Goal: Navigation & Orientation: Find specific page/section

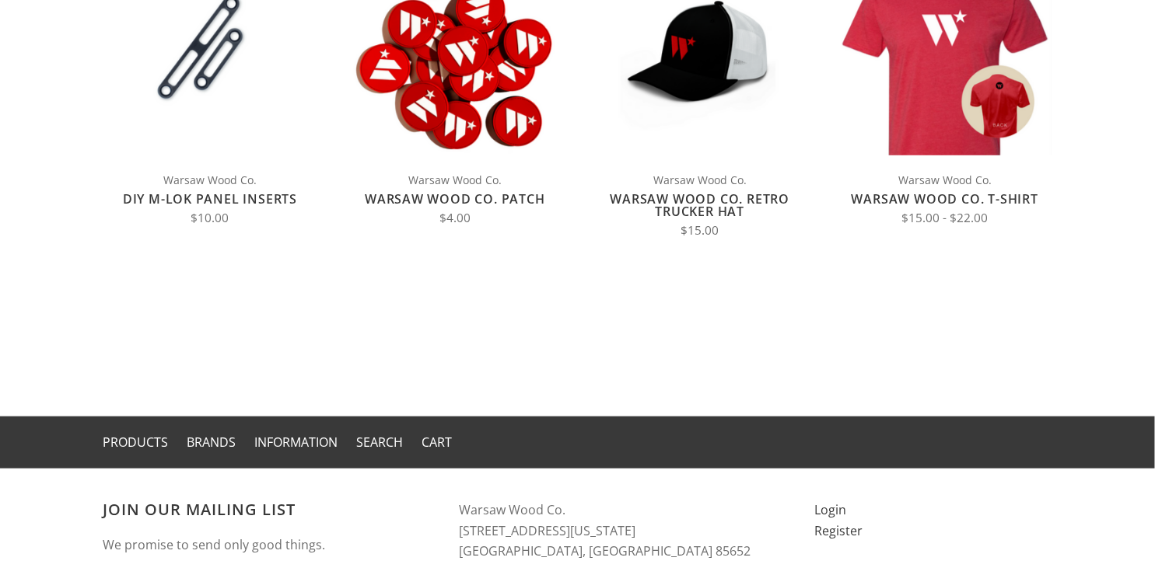
scroll to position [51, 0]
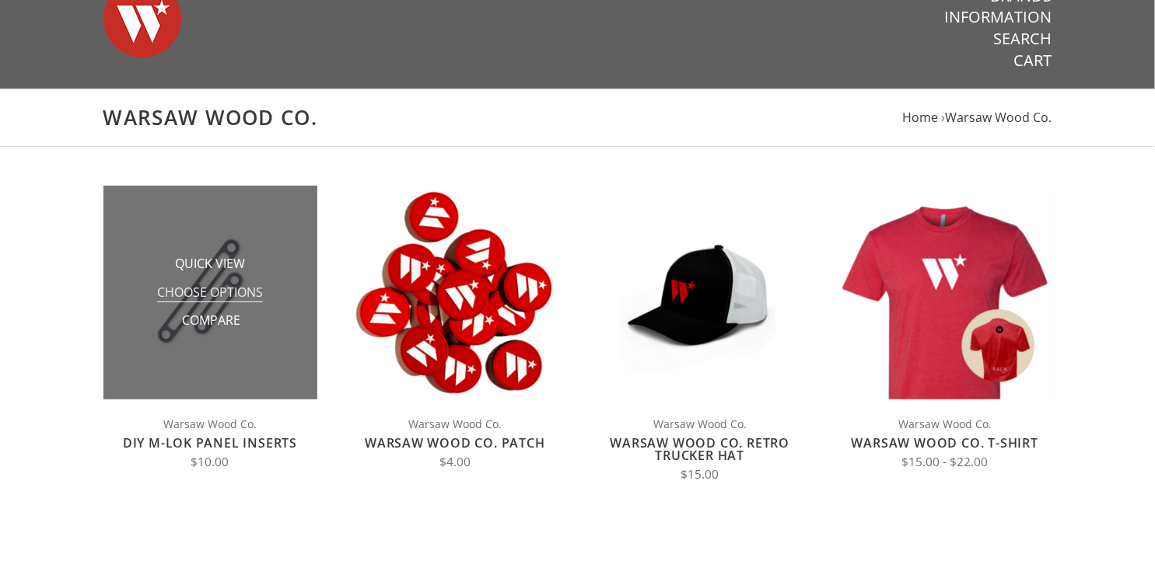
click at [210, 293] on span "Choose Options" at bounding box center [210, 293] width 106 height 19
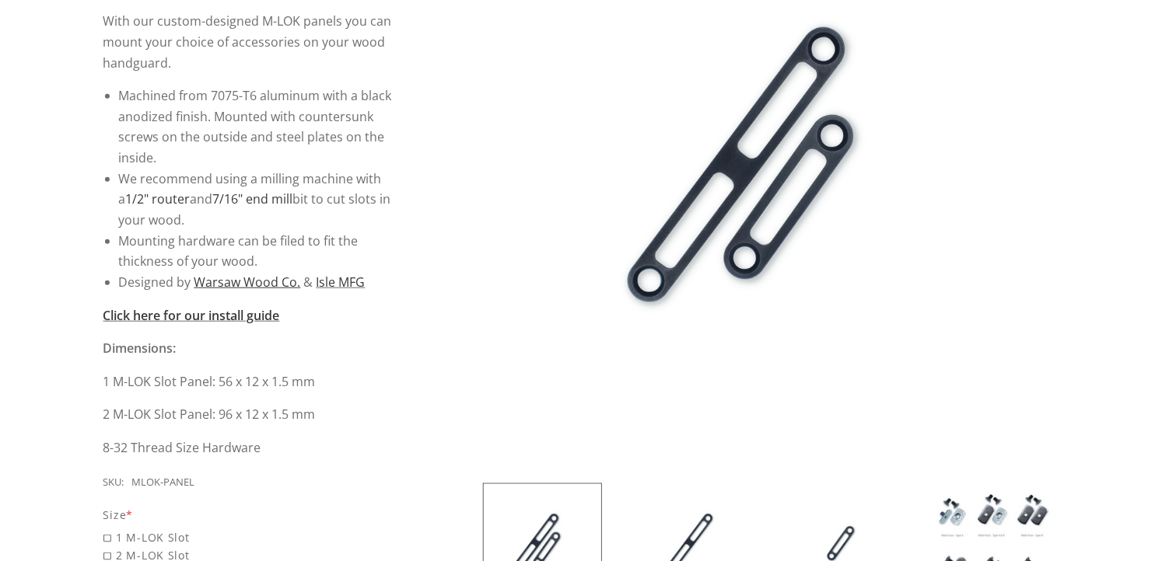
scroll to position [604, 0]
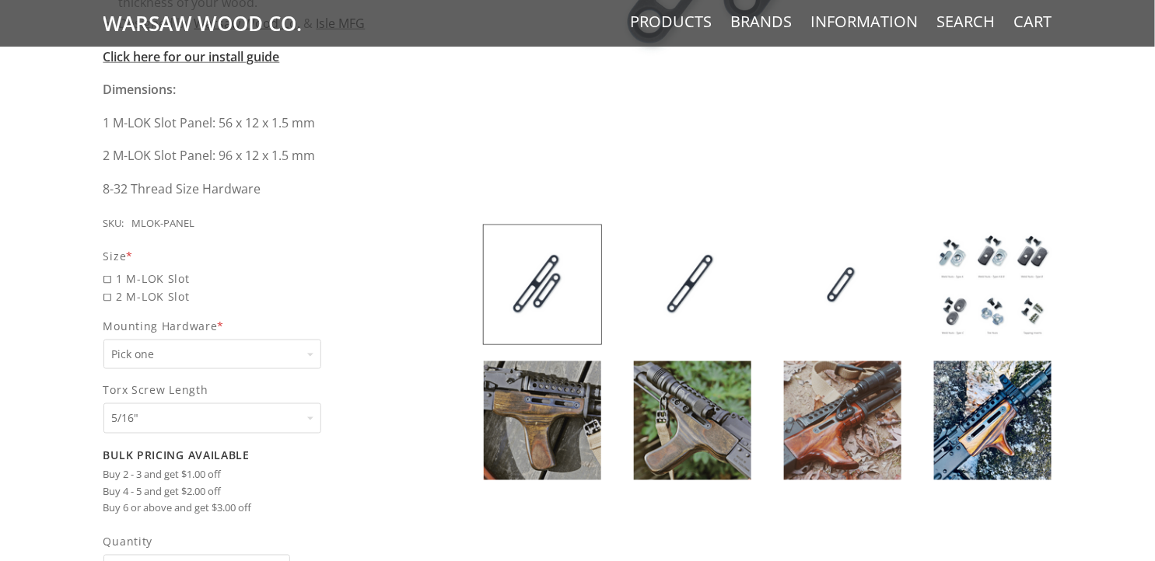
click at [550, 410] on img at bounding box center [542, 421] width 117 height 119
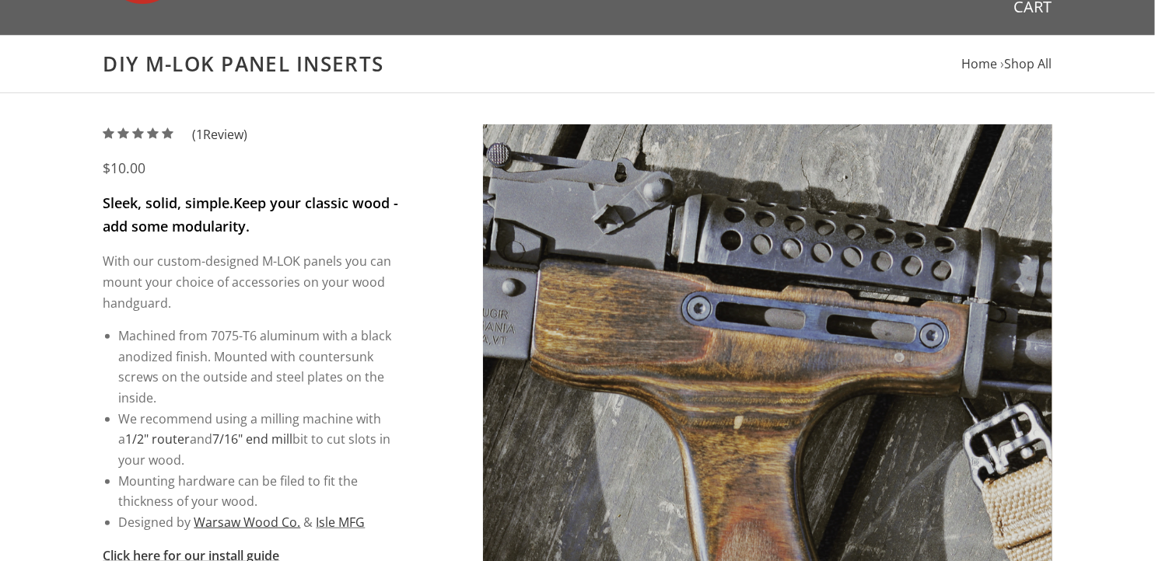
scroll to position [0, 0]
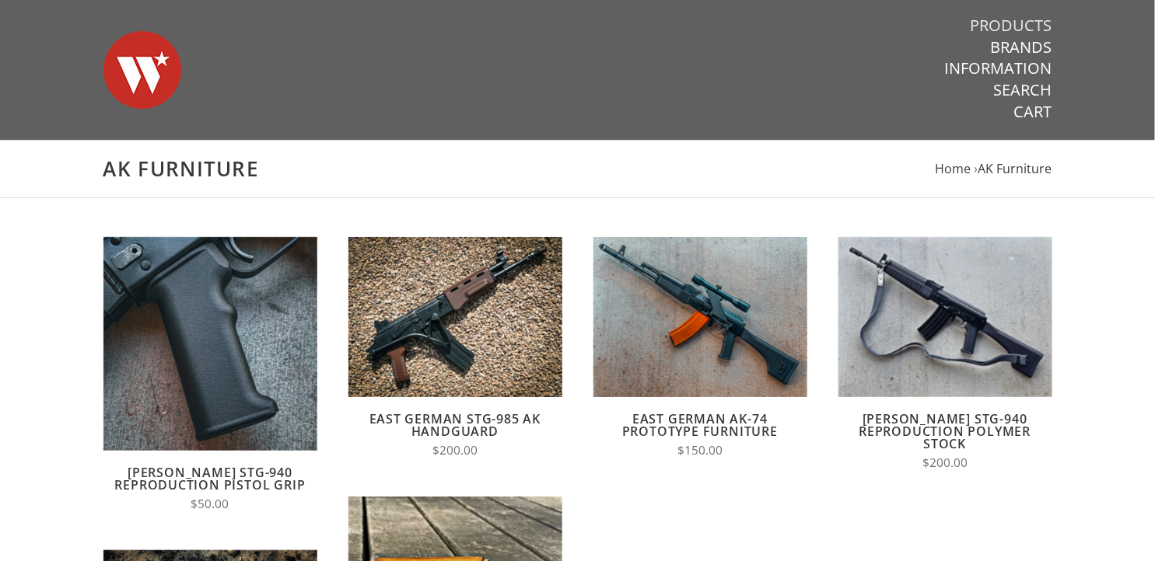
click at [1004, 19] on link "Products" at bounding box center [1012, 26] width 82 height 20
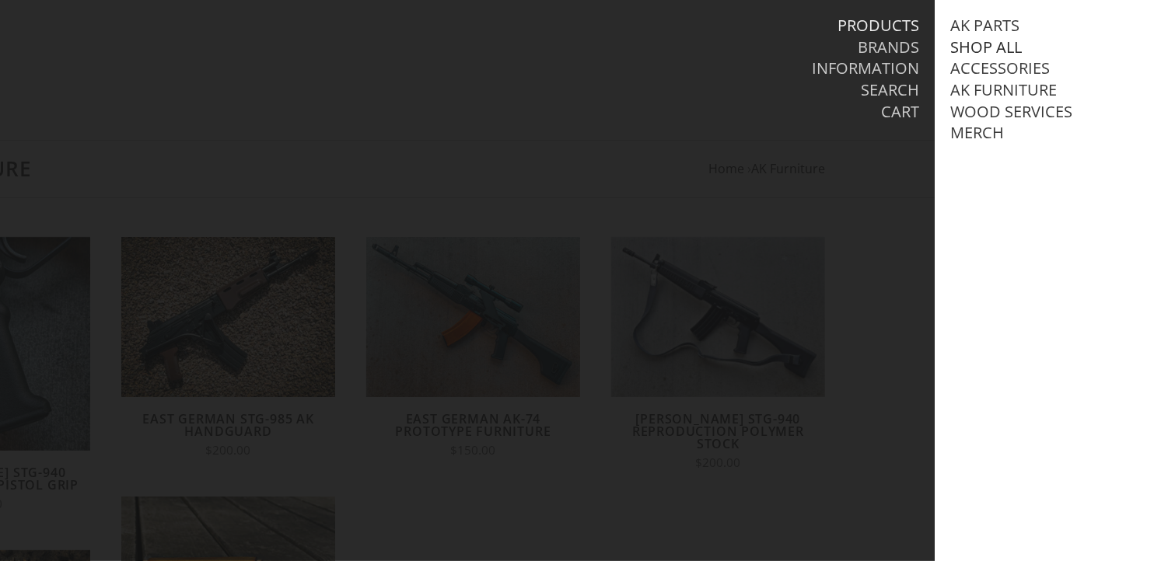
click at [996, 42] on link "Shop All" at bounding box center [986, 47] width 72 height 20
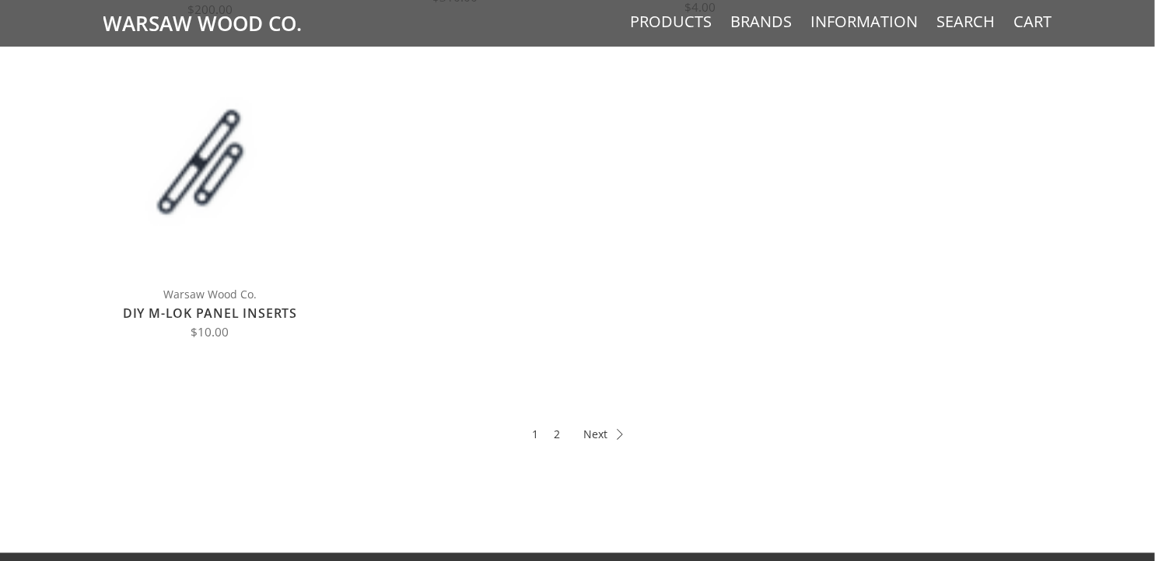
scroll to position [778, 0]
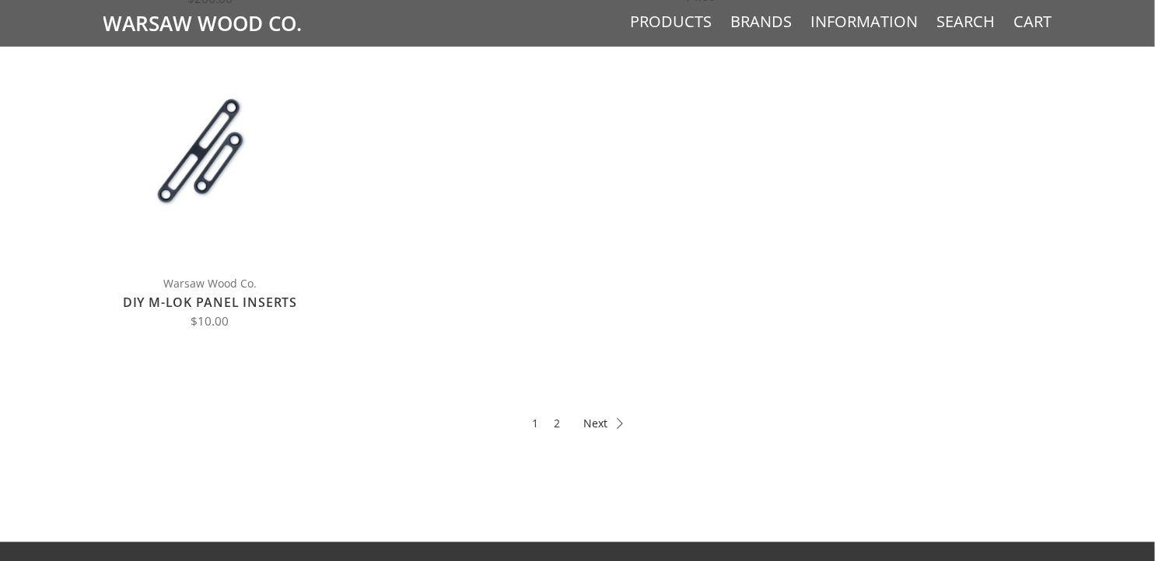
click at [585, 424] on icon at bounding box center [603, 424] width 40 height 11
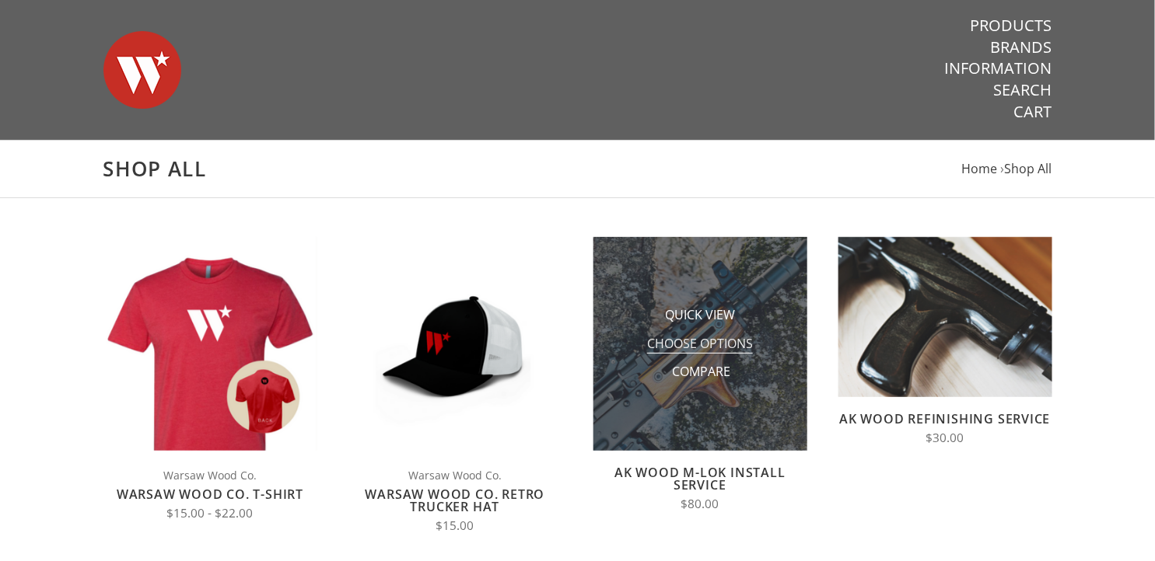
click at [705, 348] on span "Choose Options" at bounding box center [700, 344] width 106 height 19
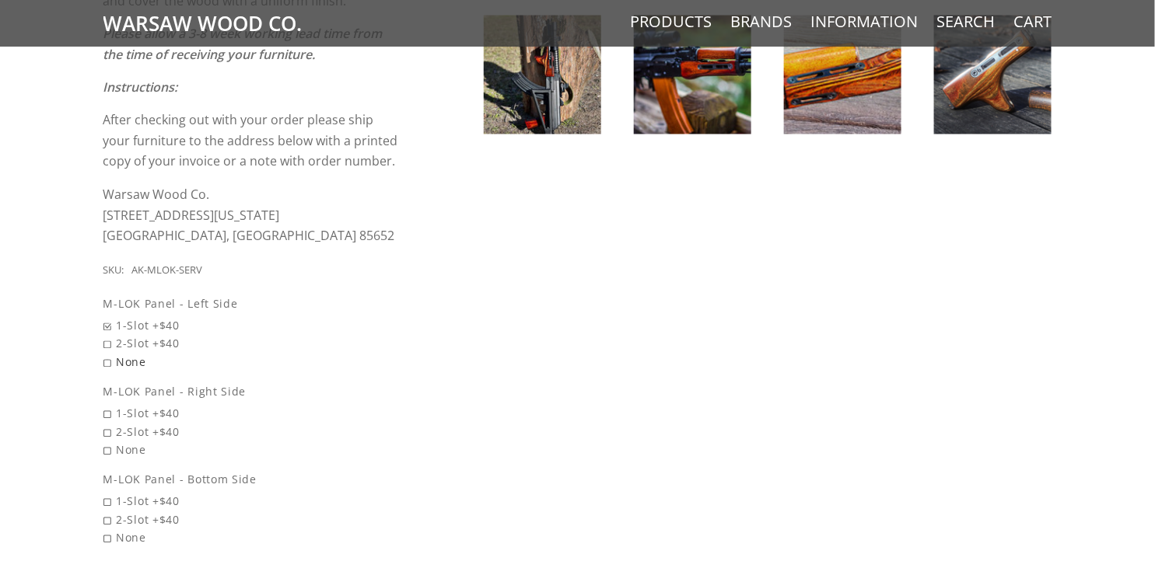
scroll to position [691, 0]
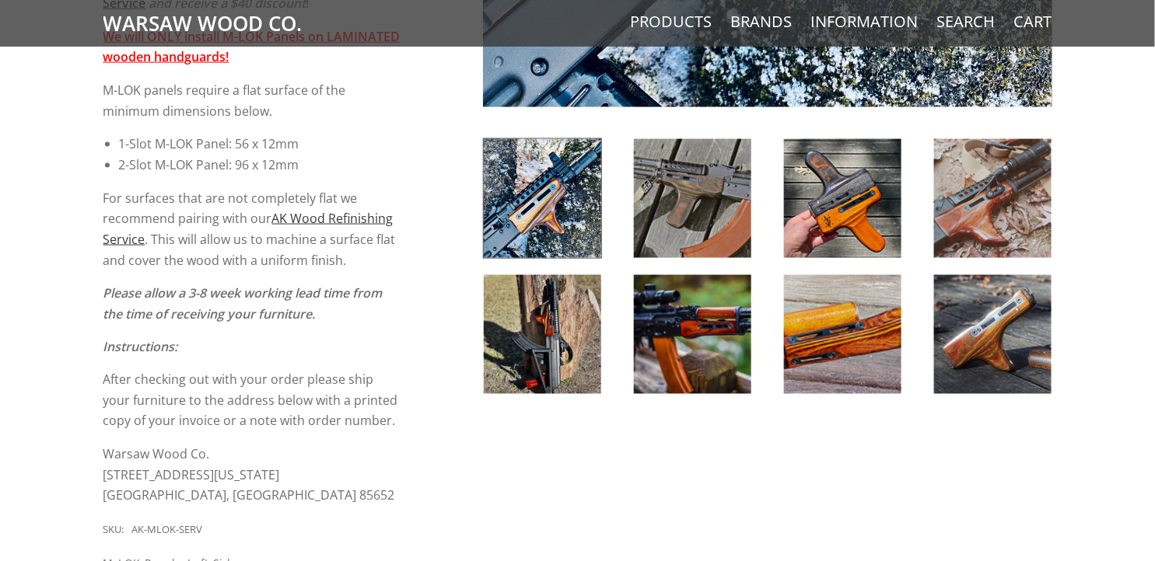
click at [838, 316] on img at bounding box center [842, 334] width 117 height 119
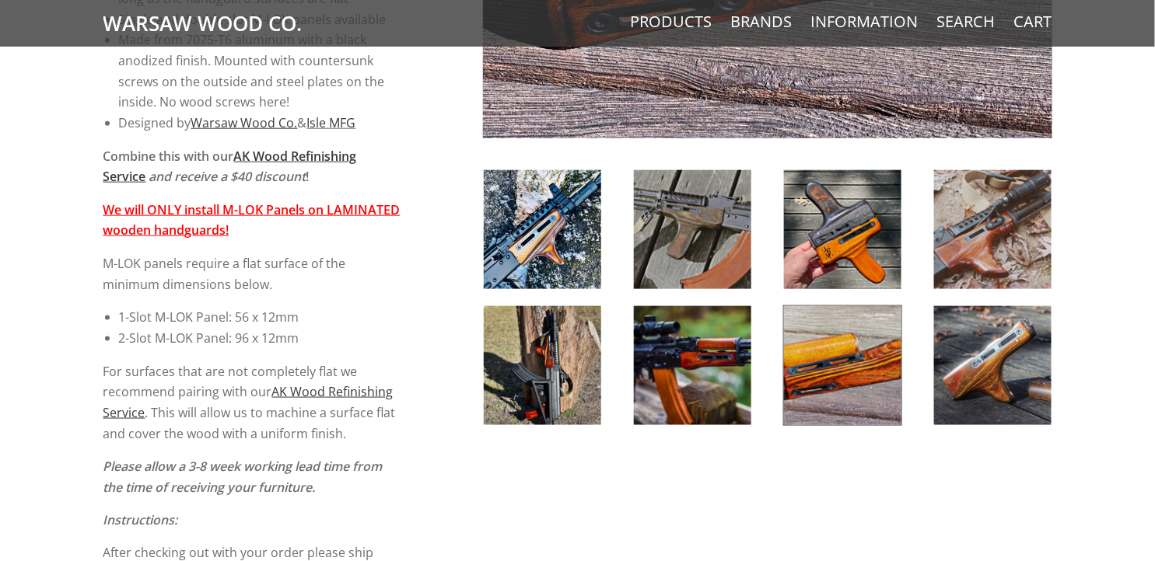
scroll to position [518, 0]
click at [704, 369] on img at bounding box center [692, 365] width 117 height 119
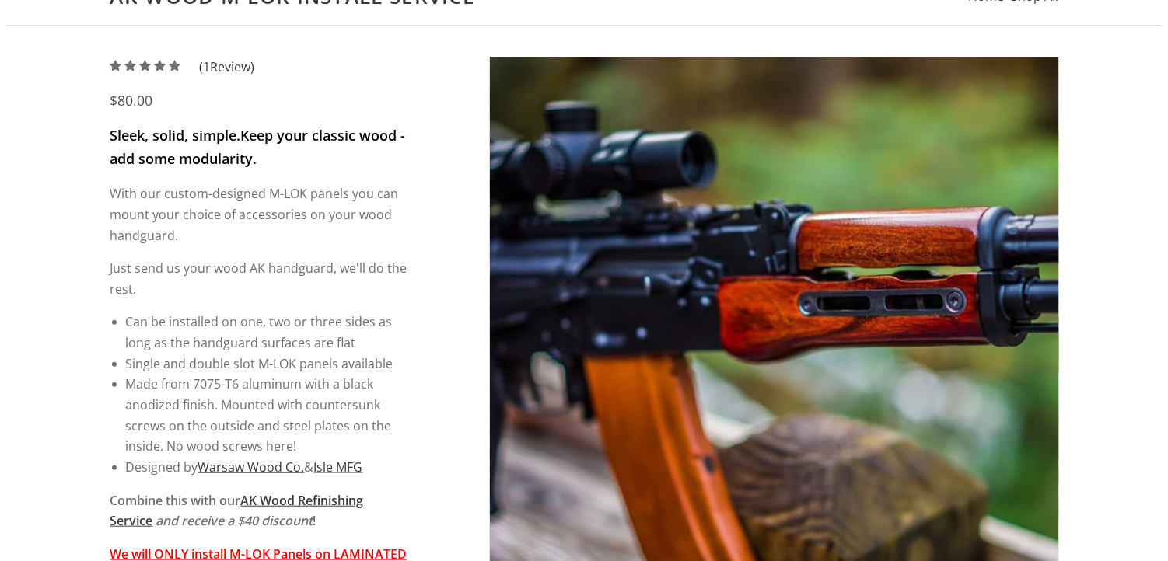
scroll to position [0, 0]
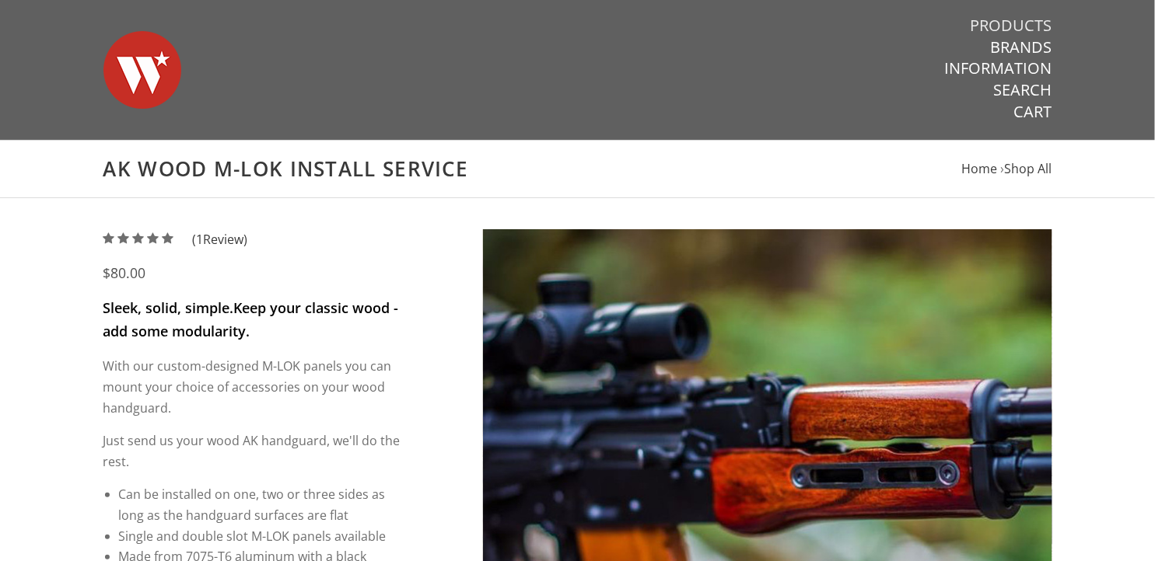
click at [1006, 22] on link "Products" at bounding box center [1012, 26] width 82 height 20
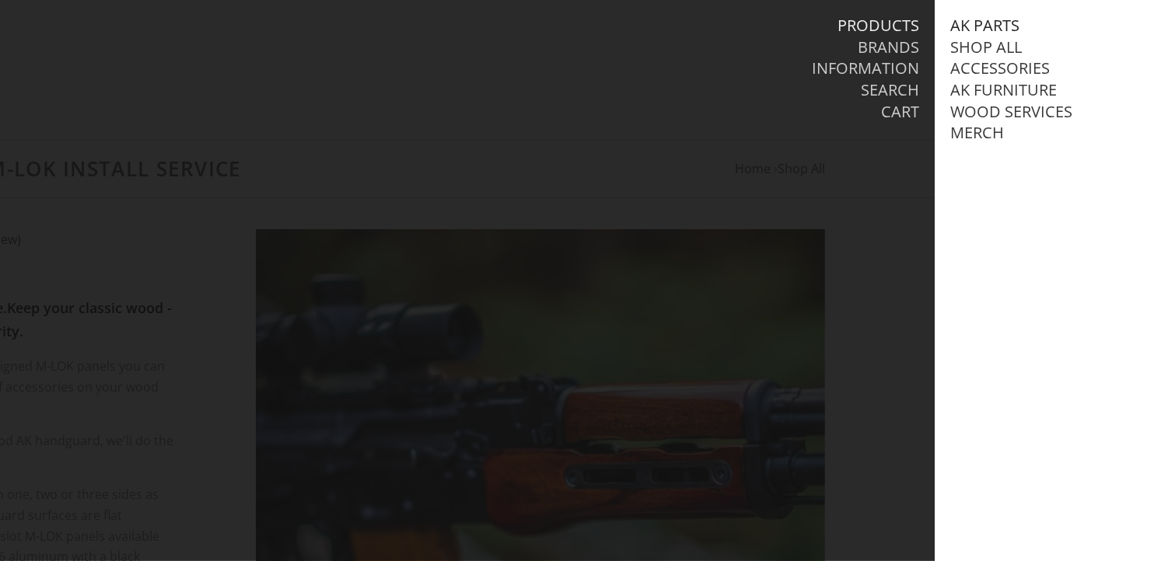
click at [980, 25] on link "AK Parts" at bounding box center [984, 26] width 69 height 20
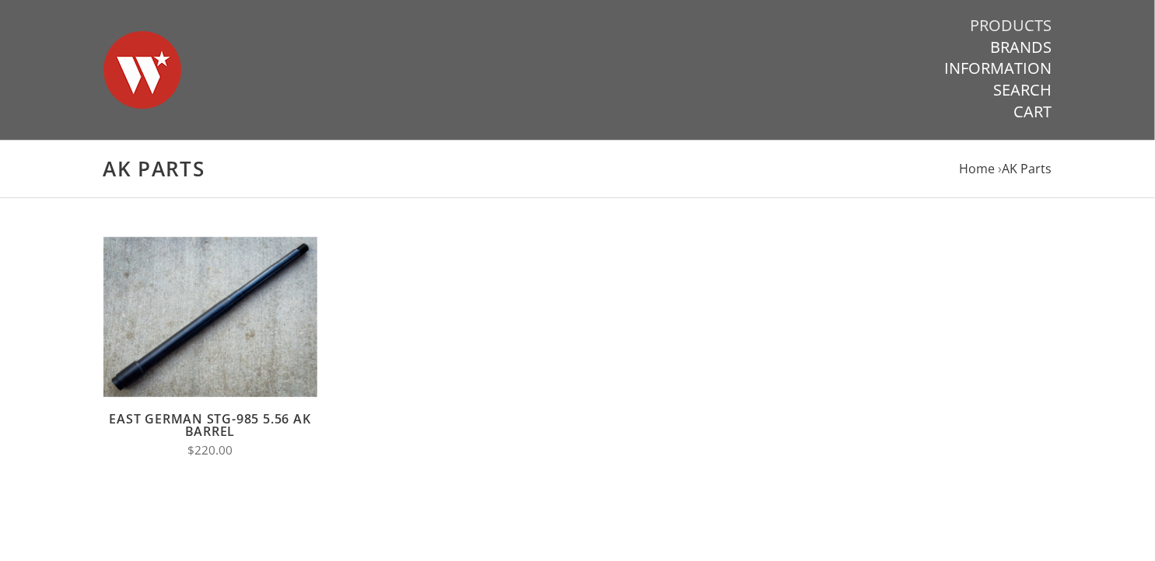
click at [1012, 21] on link "Products" at bounding box center [1012, 26] width 82 height 20
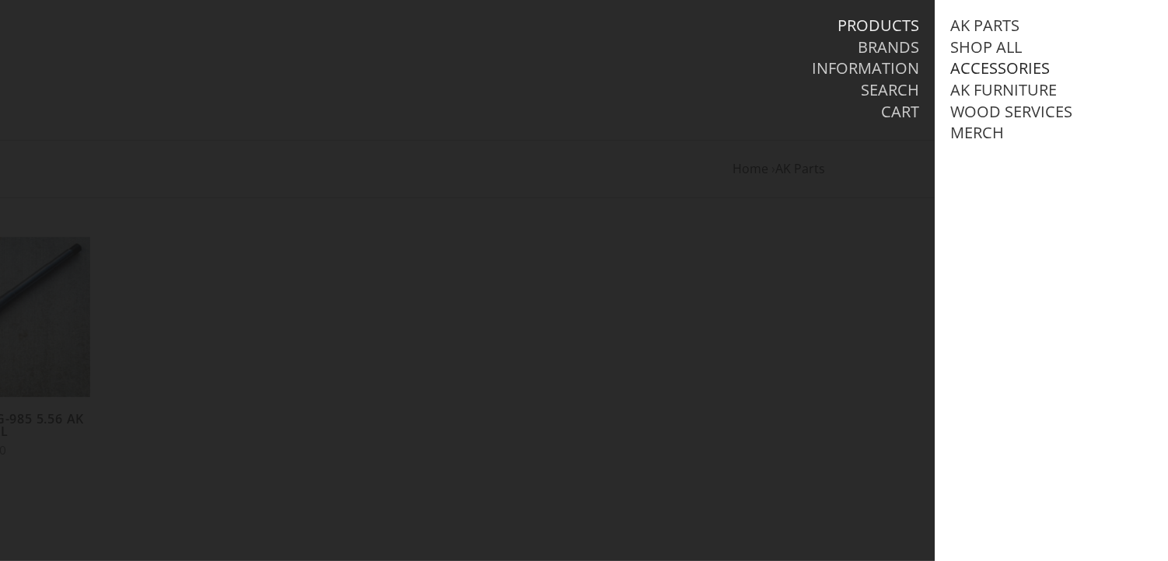
click at [993, 67] on link "Accessories" at bounding box center [1000, 68] width 100 height 20
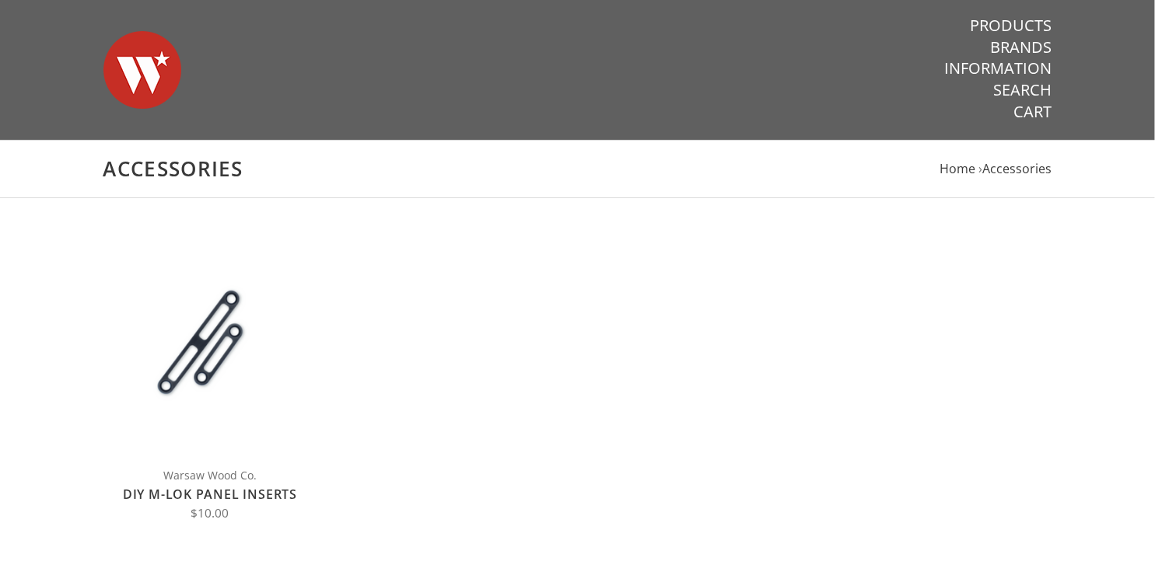
click at [624, 258] on form "Quick View Choose Options Compare Warsaw Wood Co. DIY M-LOK Panel Inserts $10.00" at bounding box center [578, 437] width 980 height 401
click at [1012, 25] on link "Products" at bounding box center [1012, 26] width 82 height 20
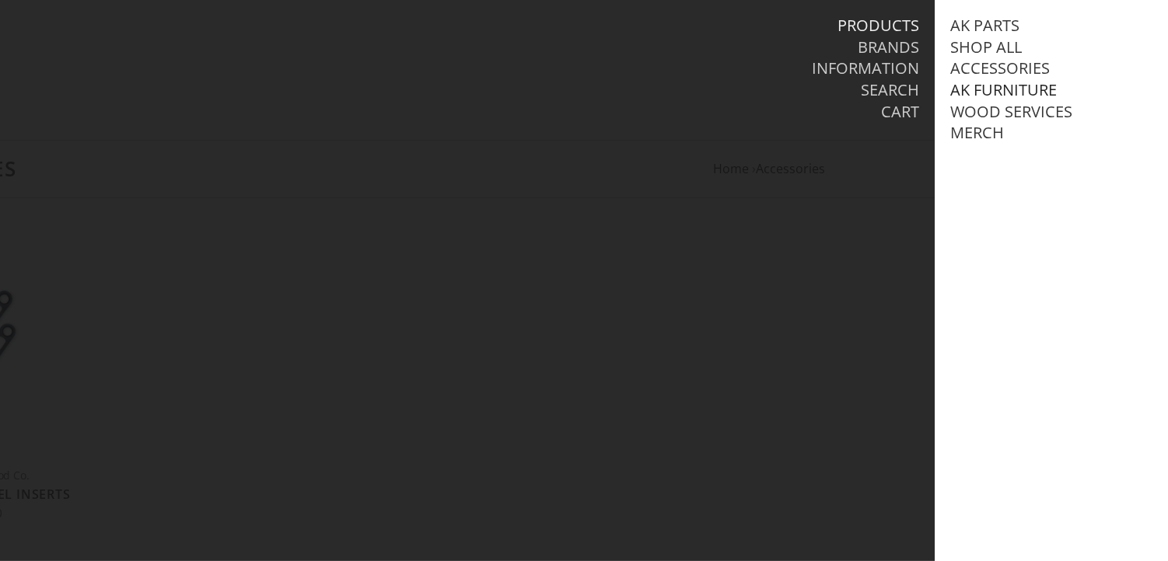
click at [1009, 87] on link "AK Furniture" at bounding box center [1003, 90] width 107 height 20
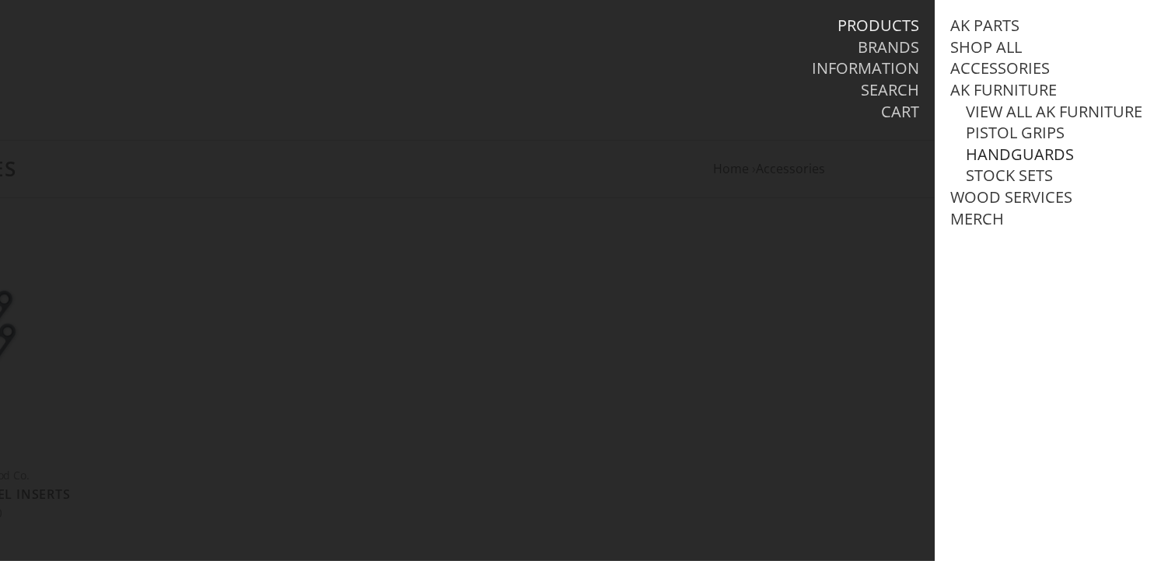
click at [999, 165] on link "Handguards" at bounding box center [1020, 155] width 108 height 20
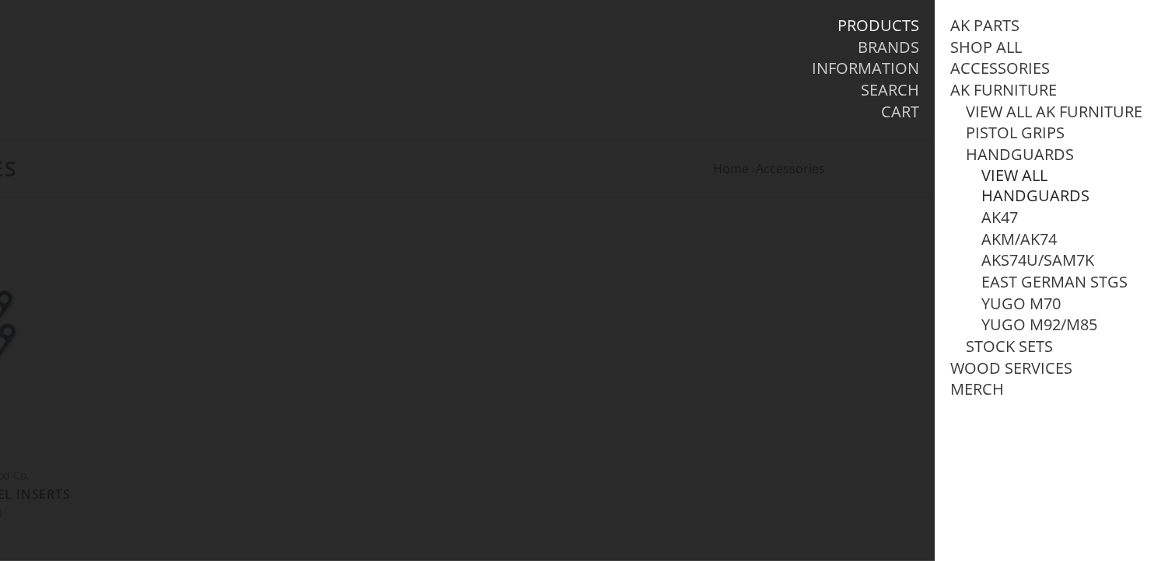
click at [1013, 196] on link "View all Handguards" at bounding box center [1066, 186] width 171 height 40
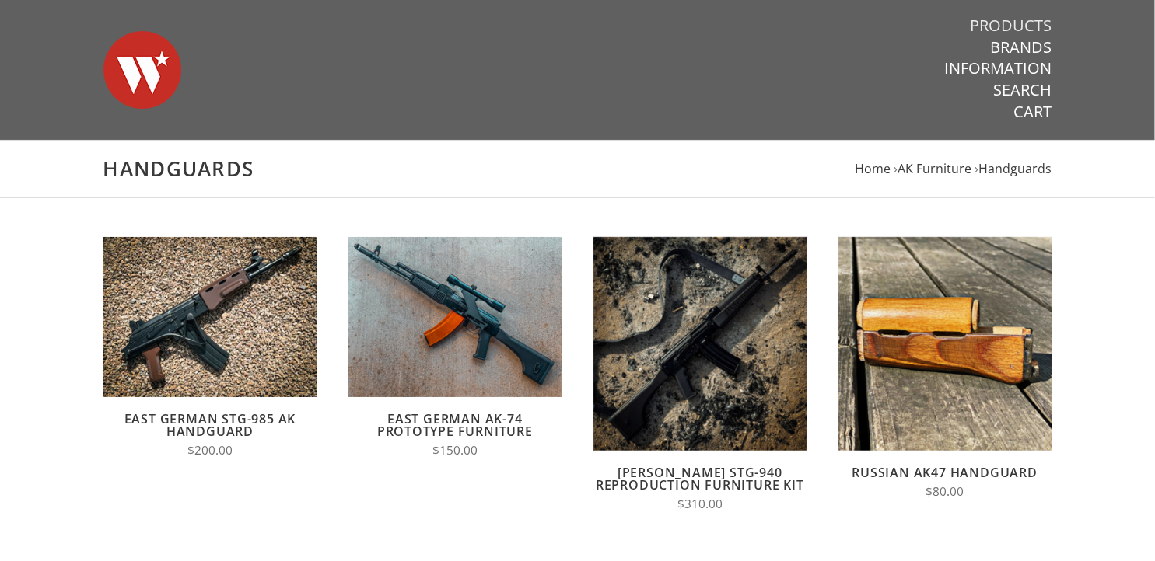
click at [1014, 22] on link "Products" at bounding box center [1012, 26] width 82 height 20
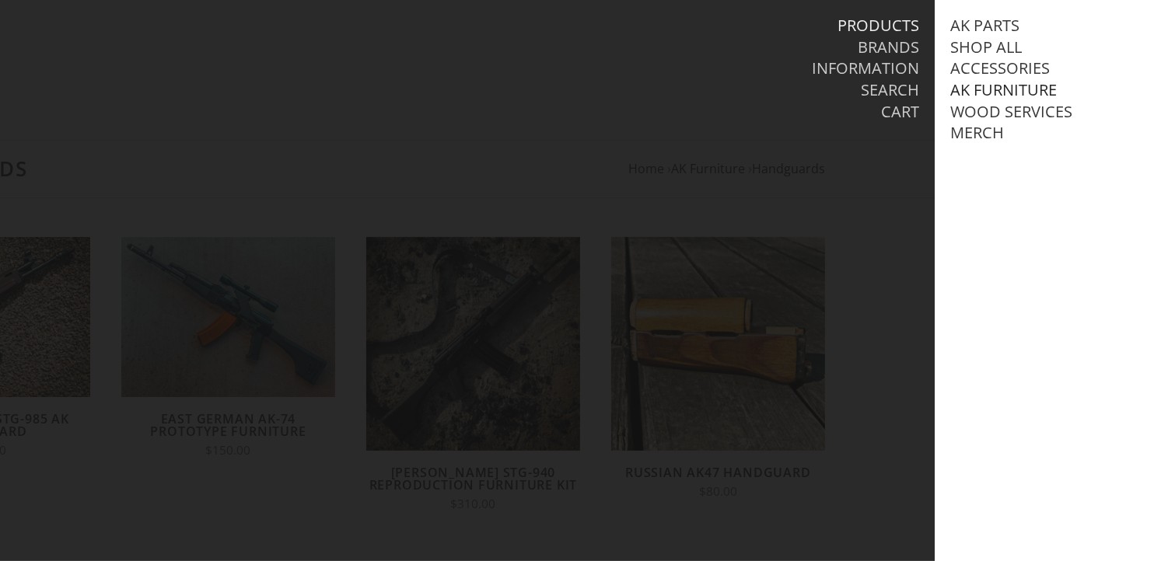
click at [989, 96] on link "AK Furniture" at bounding box center [1003, 90] width 107 height 20
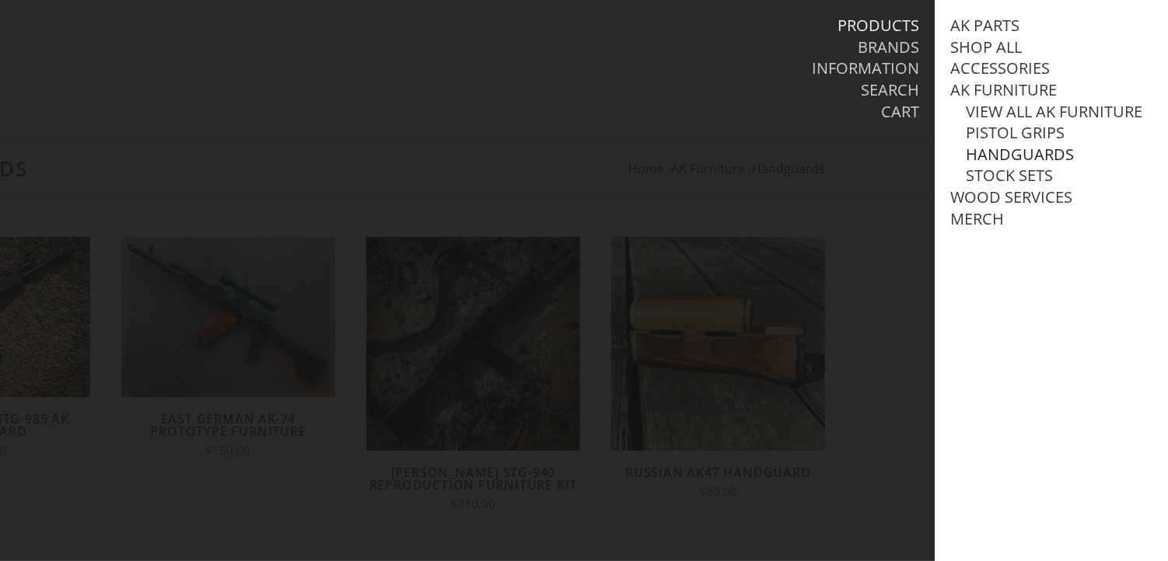
click at [1005, 165] on link "Handguards" at bounding box center [1020, 155] width 108 height 20
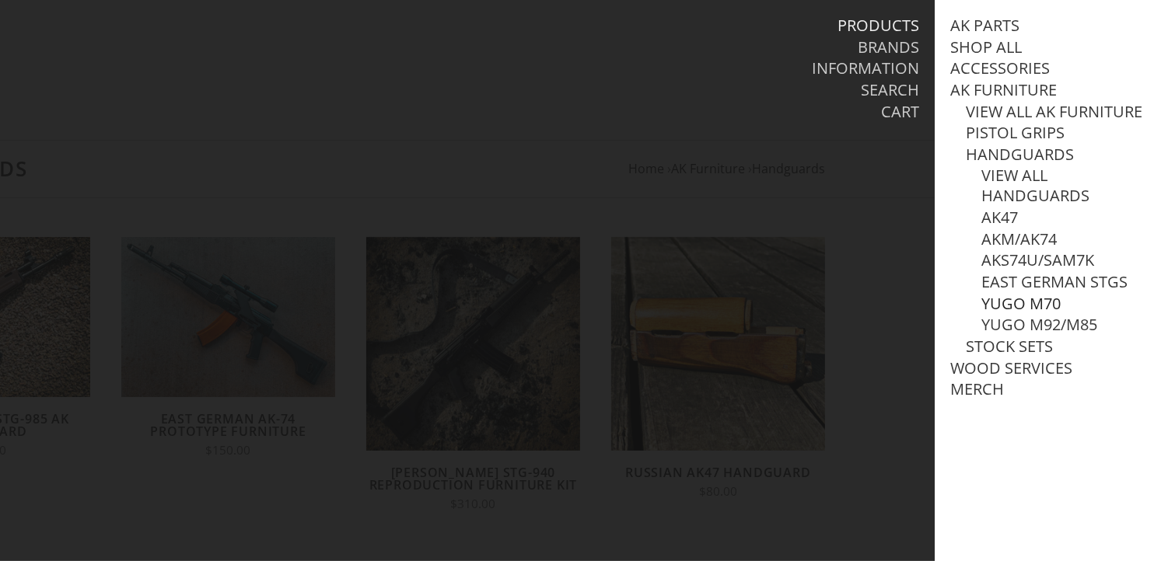
click at [1020, 314] on link "Yugo M70" at bounding box center [1020, 304] width 79 height 20
